Goal: Task Accomplishment & Management: Manage account settings

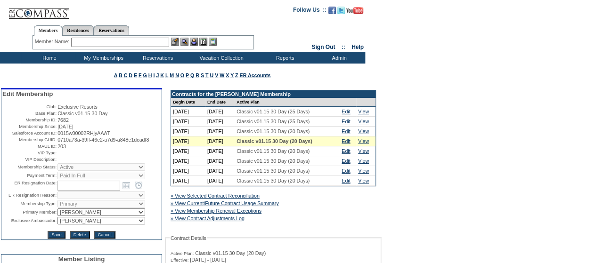
click at [103, 44] on input "text" at bounding box center [120, 42] width 98 height 9
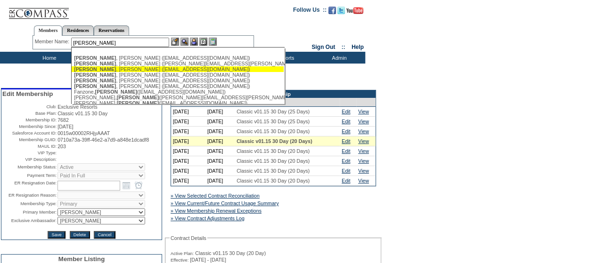
click at [107, 68] on div "[PERSON_NAME] ([EMAIL_ADDRESS][DOMAIN_NAME])" at bounding box center [177, 69] width 207 height 6
type input "[PERSON_NAME] ([EMAIL_ADDRESS][DOMAIN_NAME])"
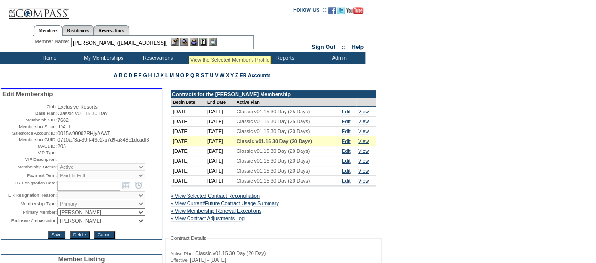
click at [188, 44] on img at bounding box center [184, 42] width 8 height 8
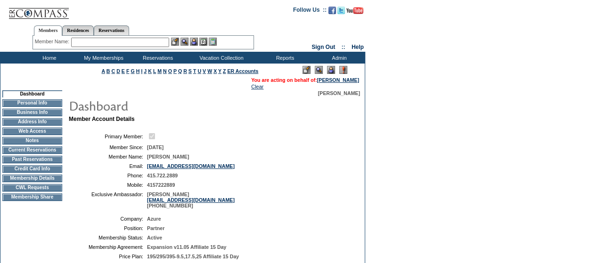
click at [332, 72] on img at bounding box center [331, 70] width 8 height 8
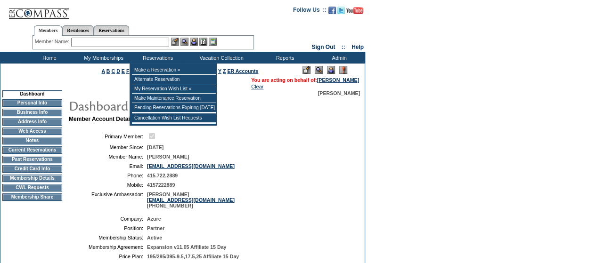
click at [119, 42] on input "text" at bounding box center [120, 42] width 98 height 9
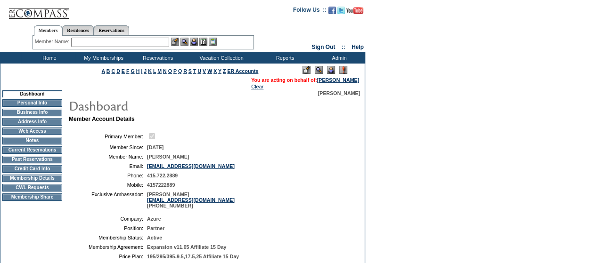
scroll to position [4, 0]
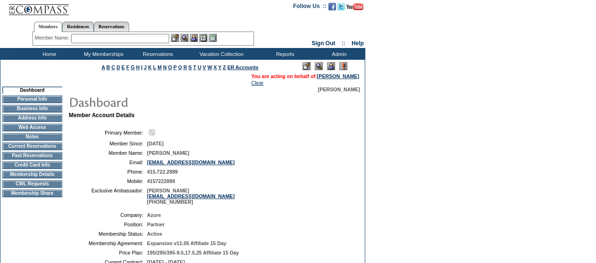
click at [37, 179] on td "Membership Details" at bounding box center [32, 175] width 60 height 8
